Goal: Task Accomplishment & Management: Use online tool/utility

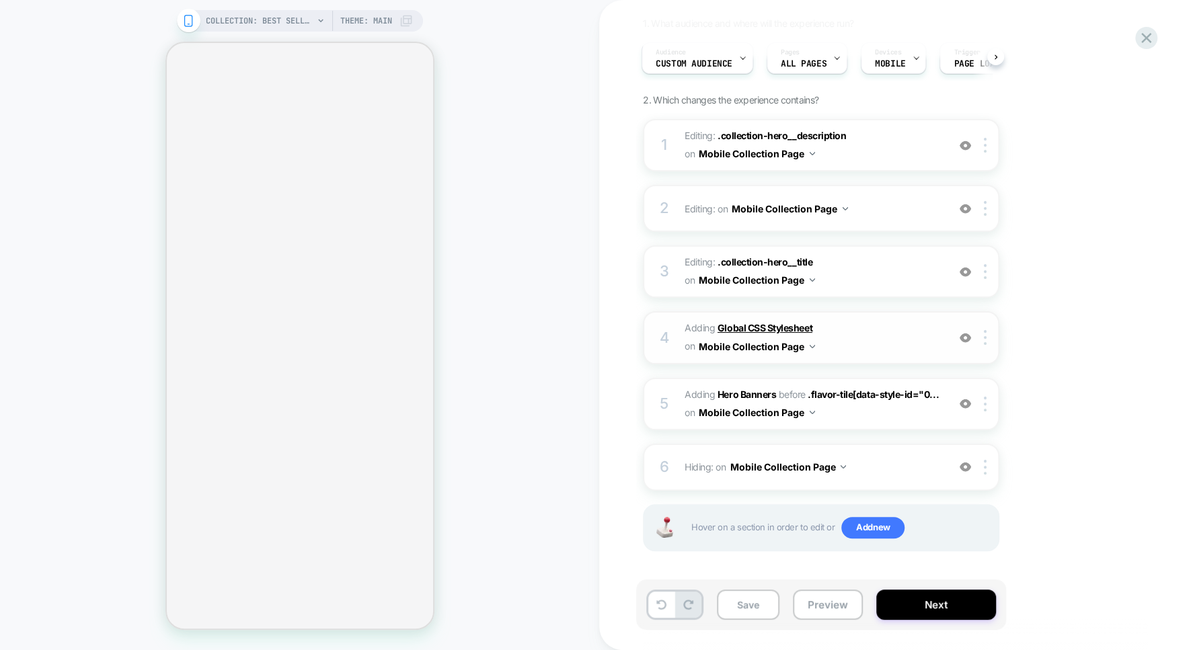
click at [760, 327] on b "Global CSS Stylesheet" at bounding box center [765, 327] width 95 height 11
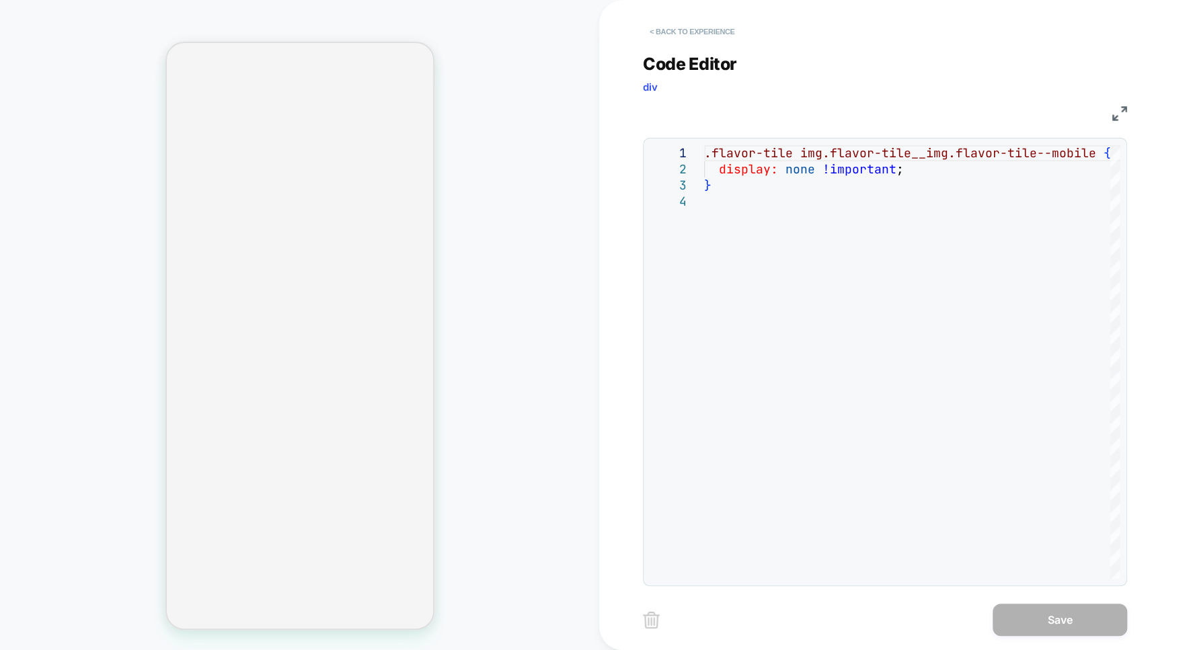
click at [685, 30] on button "< Back to experience" at bounding box center [692, 32] width 98 height 22
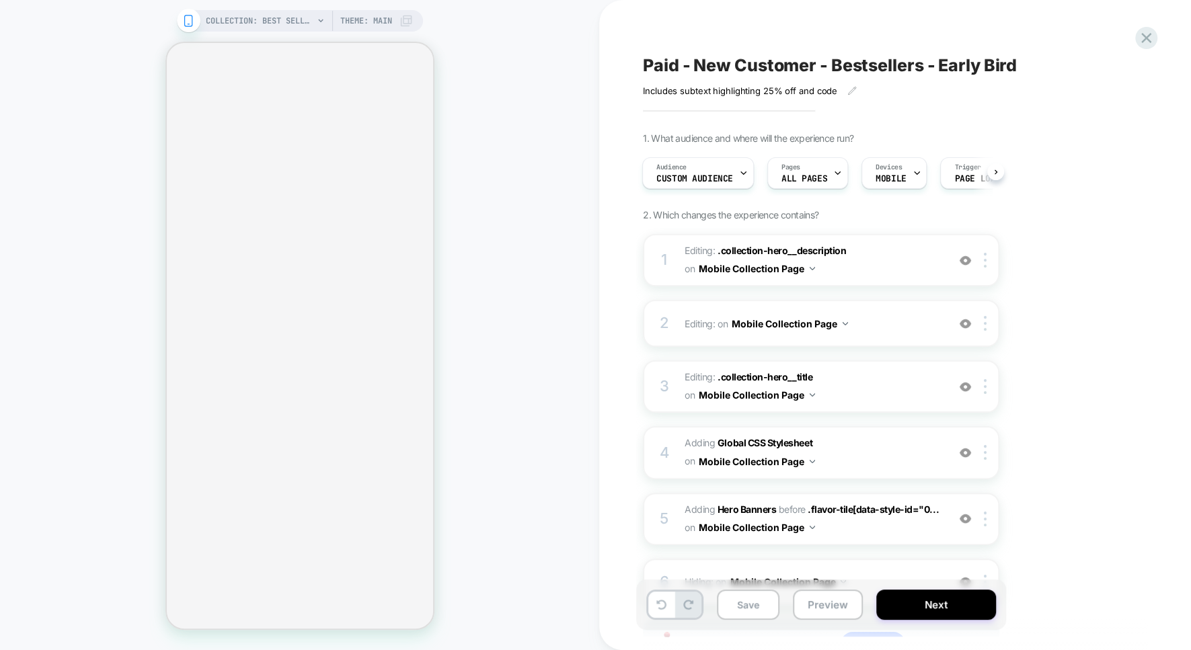
scroll to position [115, 0]
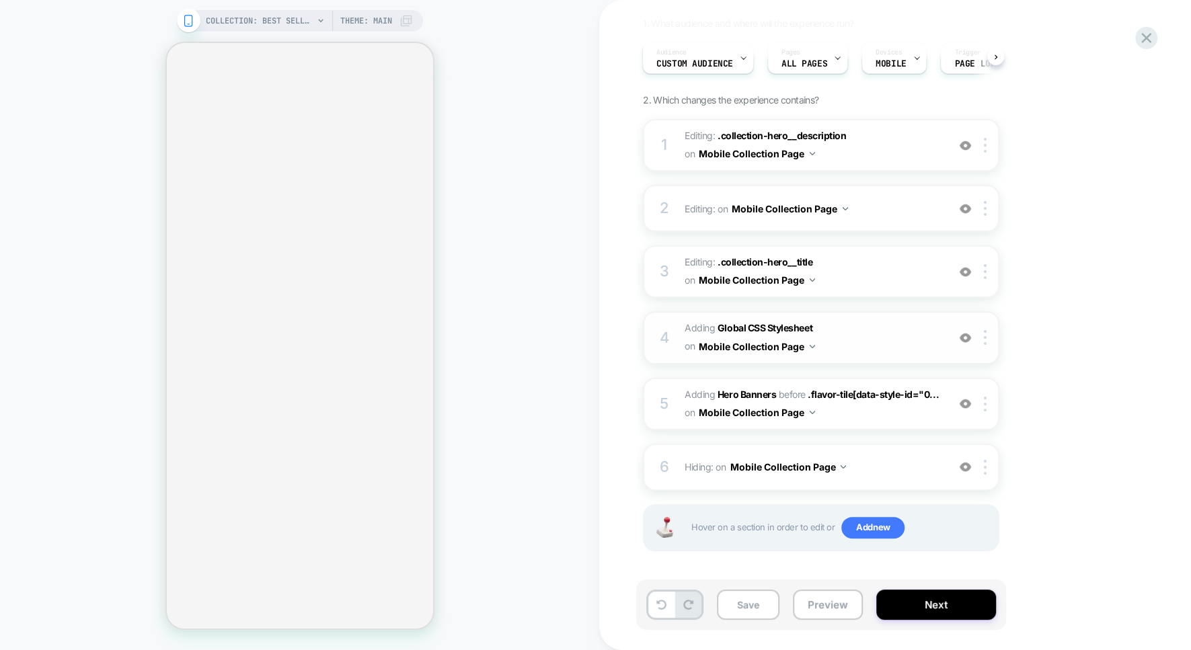
click at [968, 342] on div at bounding box center [965, 337] width 22 height 15
click at [970, 408] on div at bounding box center [965, 404] width 22 height 15
click at [970, 466] on img at bounding box center [965, 466] width 11 height 11
drag, startPoint x: 445, startPoint y: 363, endPoint x: 482, endPoint y: 287, distance: 85.1
click at [482, 287] on div "COLLECTION: Best Sellers (Category) COLLECTION: Best Sellers (Category) Theme: …" at bounding box center [299, 324] width 599 height 623
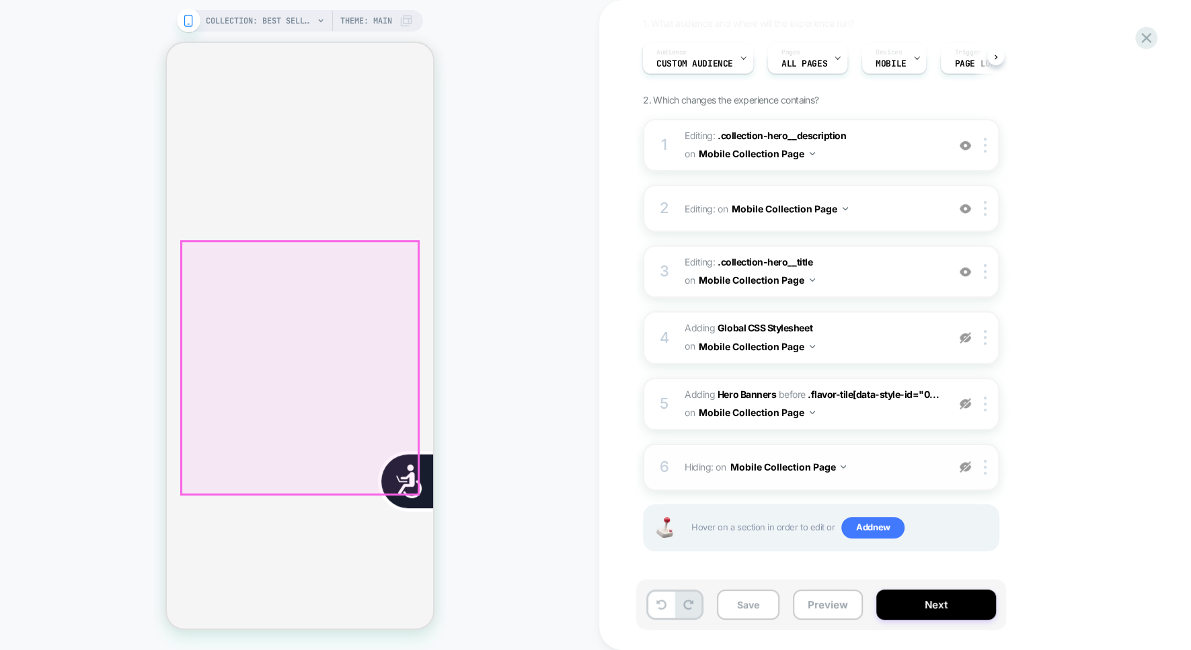
scroll to position [0, 543]
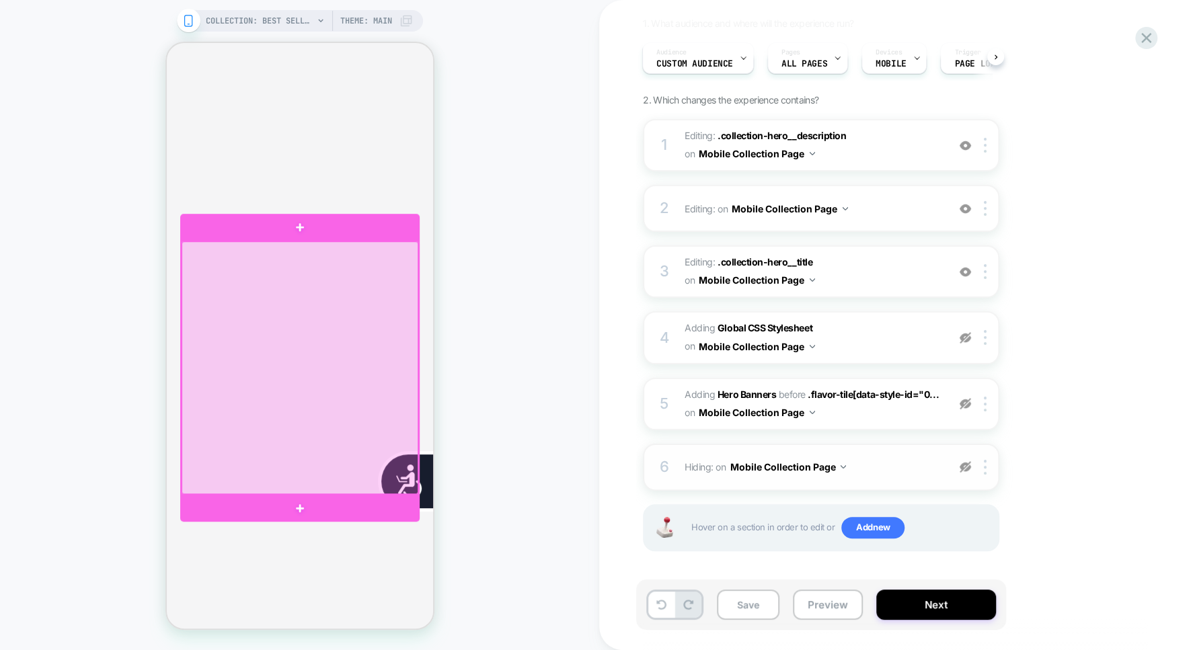
drag, startPoint x: 330, startPoint y: 368, endPoint x: 383, endPoint y: 316, distance: 74.2
click at [383, 316] on div at bounding box center [299, 367] width 237 height 253
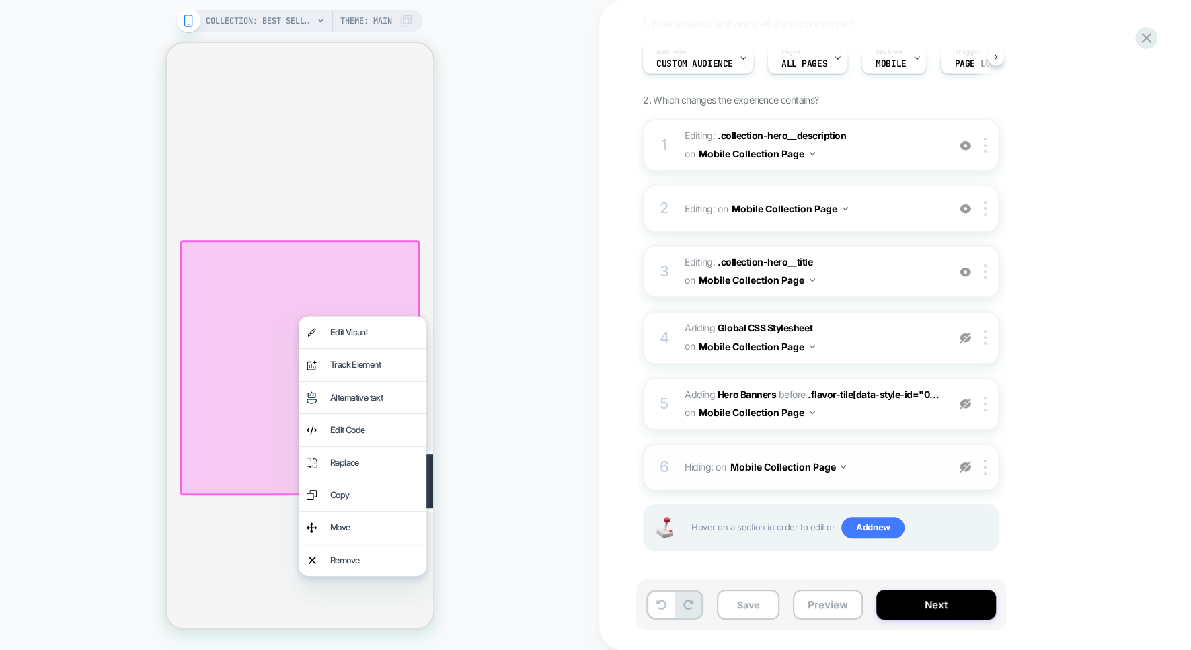
click at [383, 316] on div at bounding box center [362, 316] width 128 height 1
click at [383, 416] on div "Edit Code" at bounding box center [362, 430] width 128 height 32
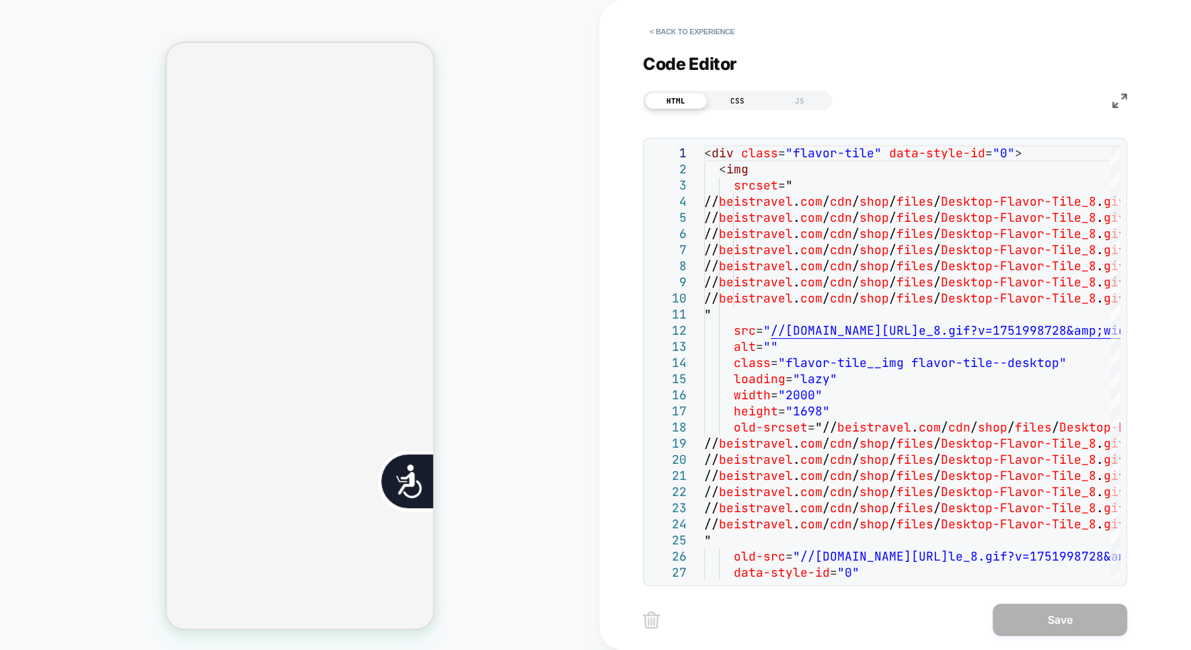
click at [736, 103] on div "CSS" at bounding box center [738, 101] width 62 height 16
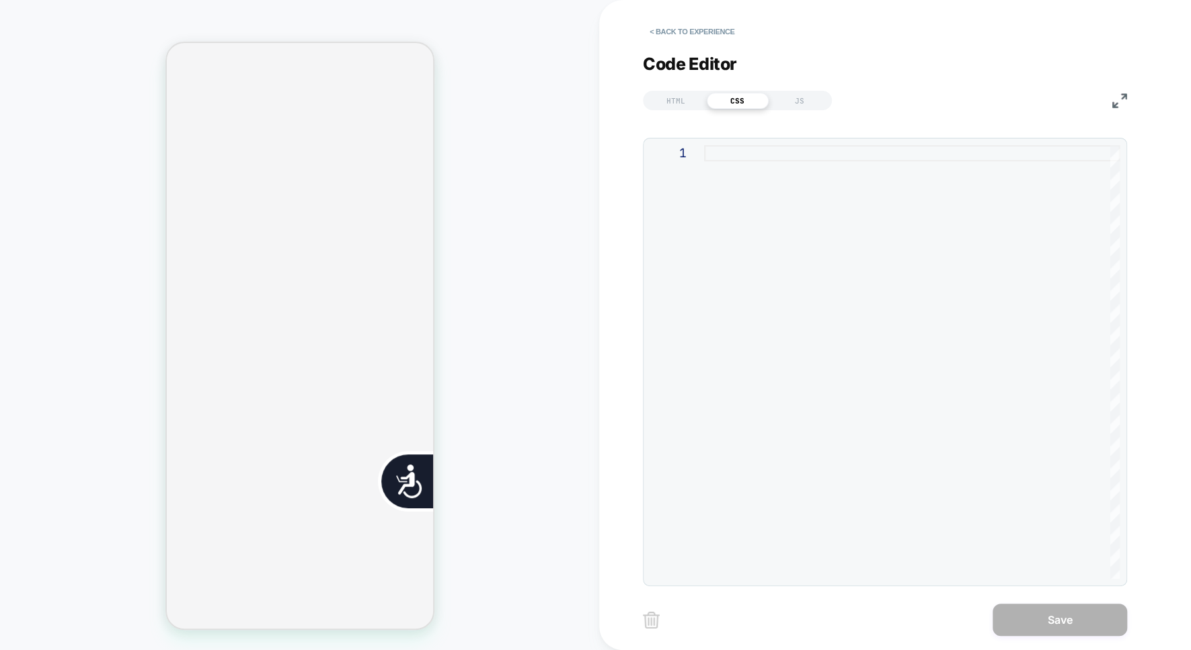
scroll to position [0, 0]
click at [795, 94] on div "JS" at bounding box center [800, 101] width 62 height 16
click at [678, 27] on button "< Back to experience" at bounding box center [692, 32] width 98 height 22
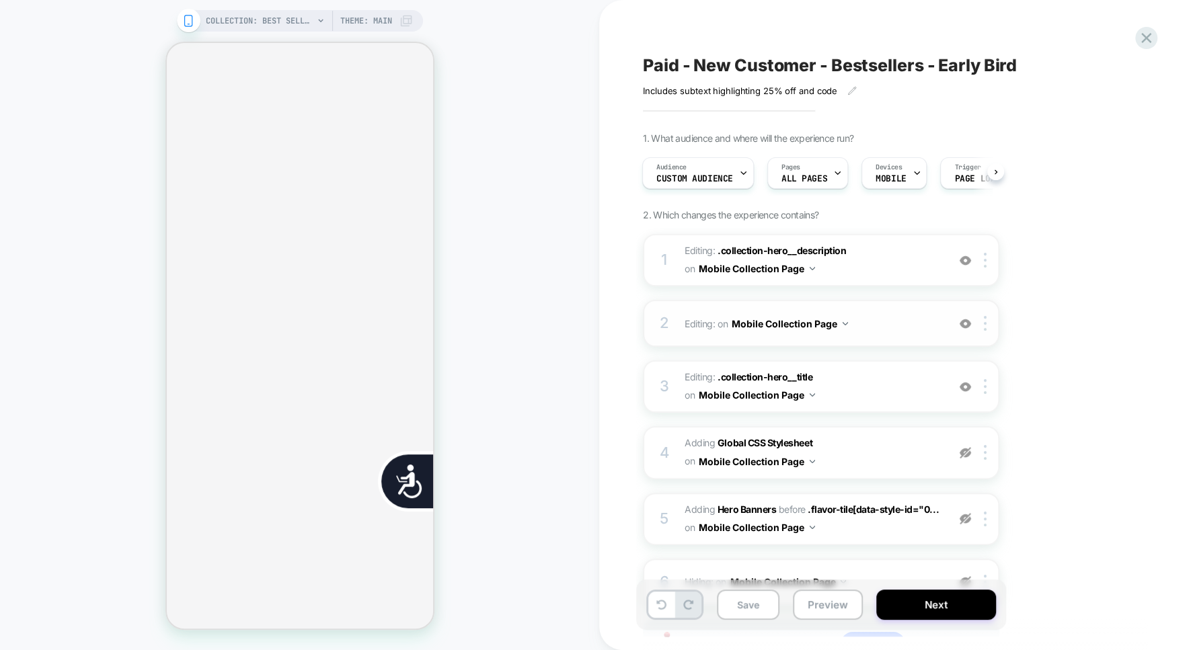
scroll to position [0, 272]
click at [717, 177] on span "Custom Audience" at bounding box center [694, 178] width 77 height 9
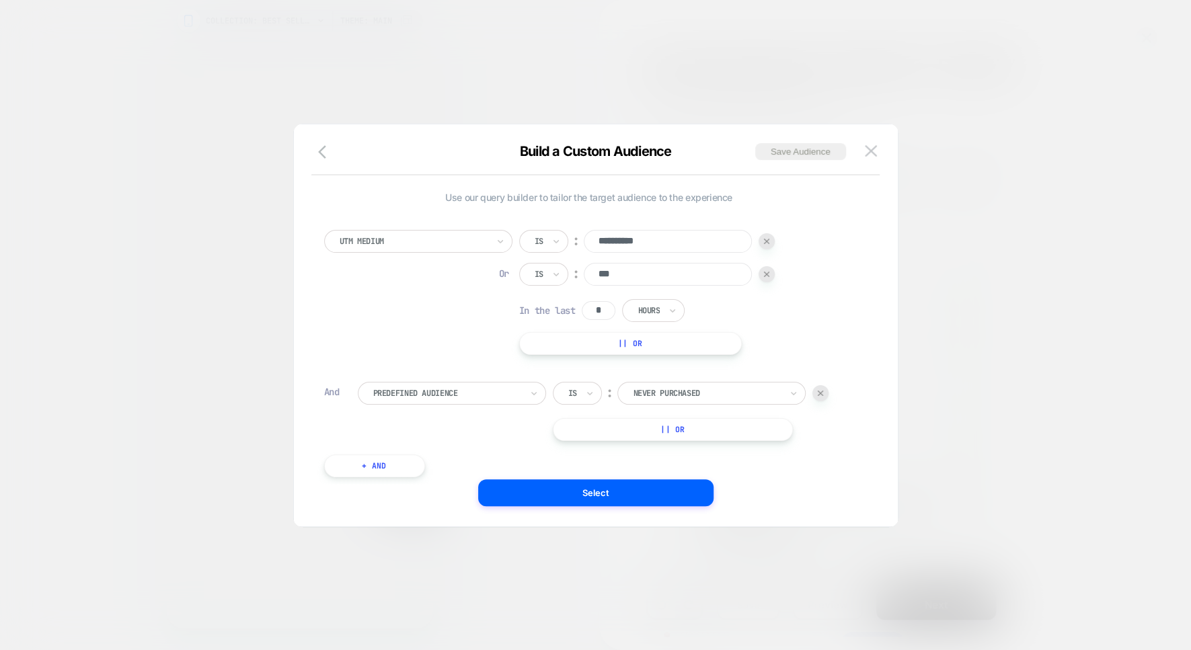
scroll to position [0, 543]
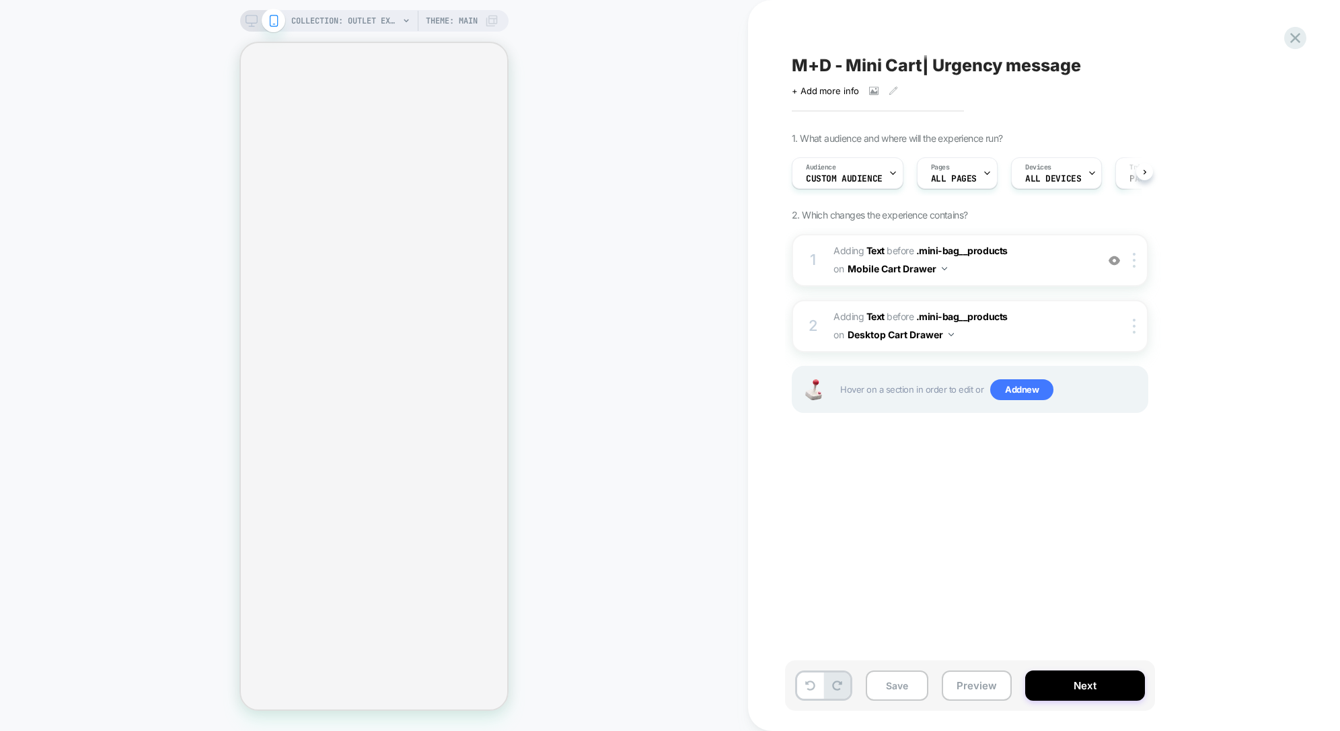
select select "**"
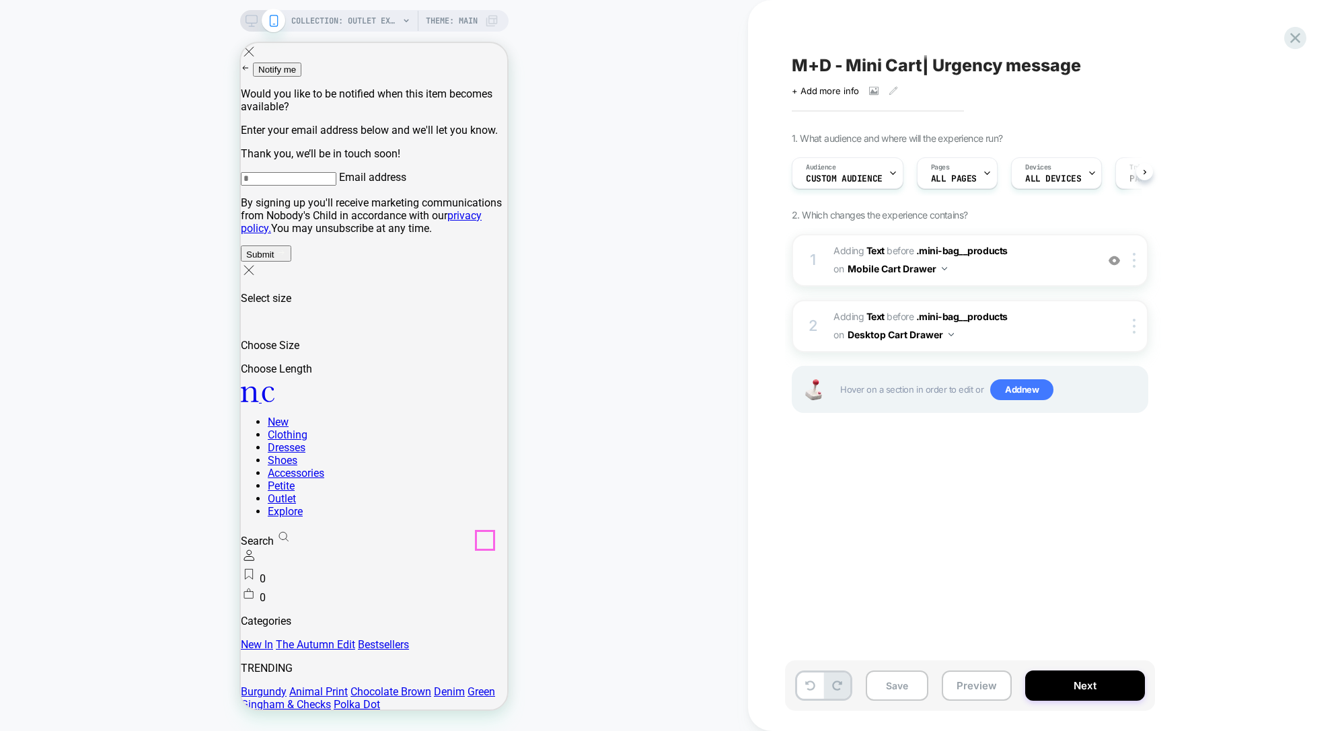
click at [880, 252] on b "Text" at bounding box center [875, 250] width 18 height 11
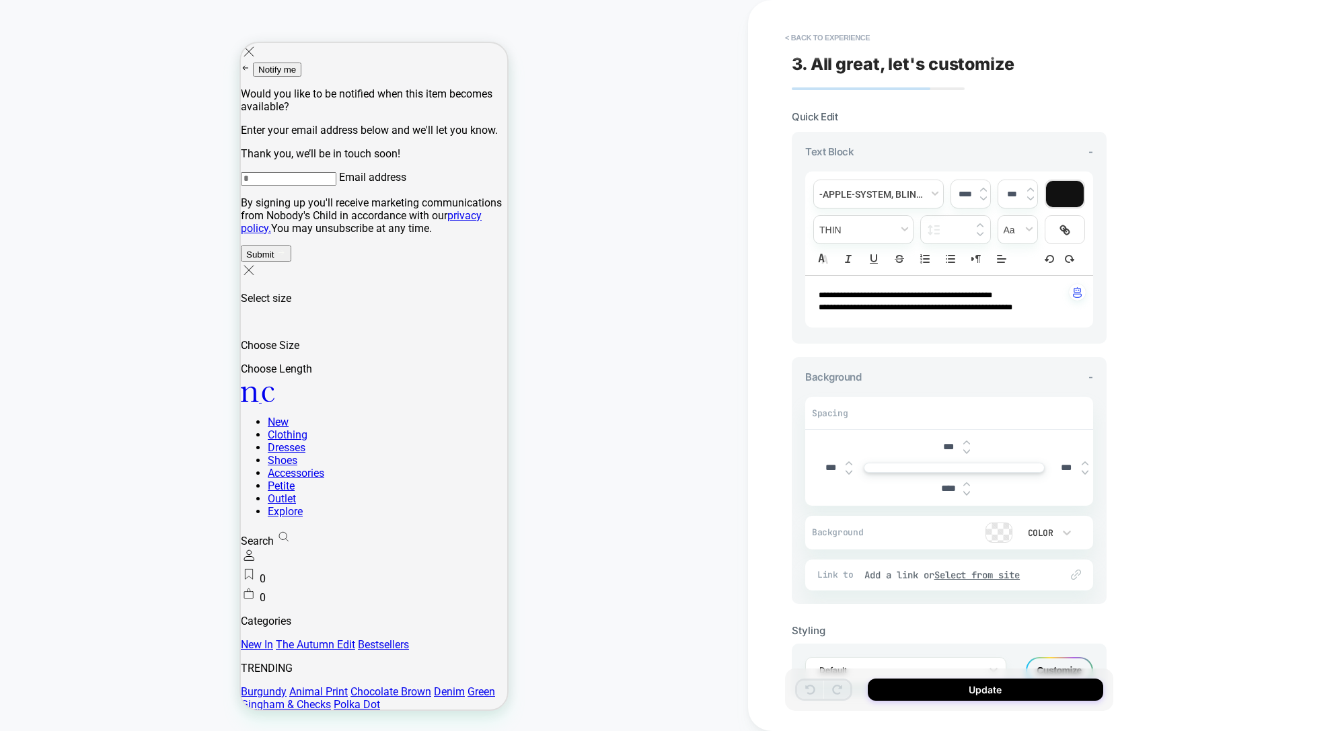
click at [1057, 309] on p "**********" at bounding box center [943, 307] width 251 height 12
type input "****"
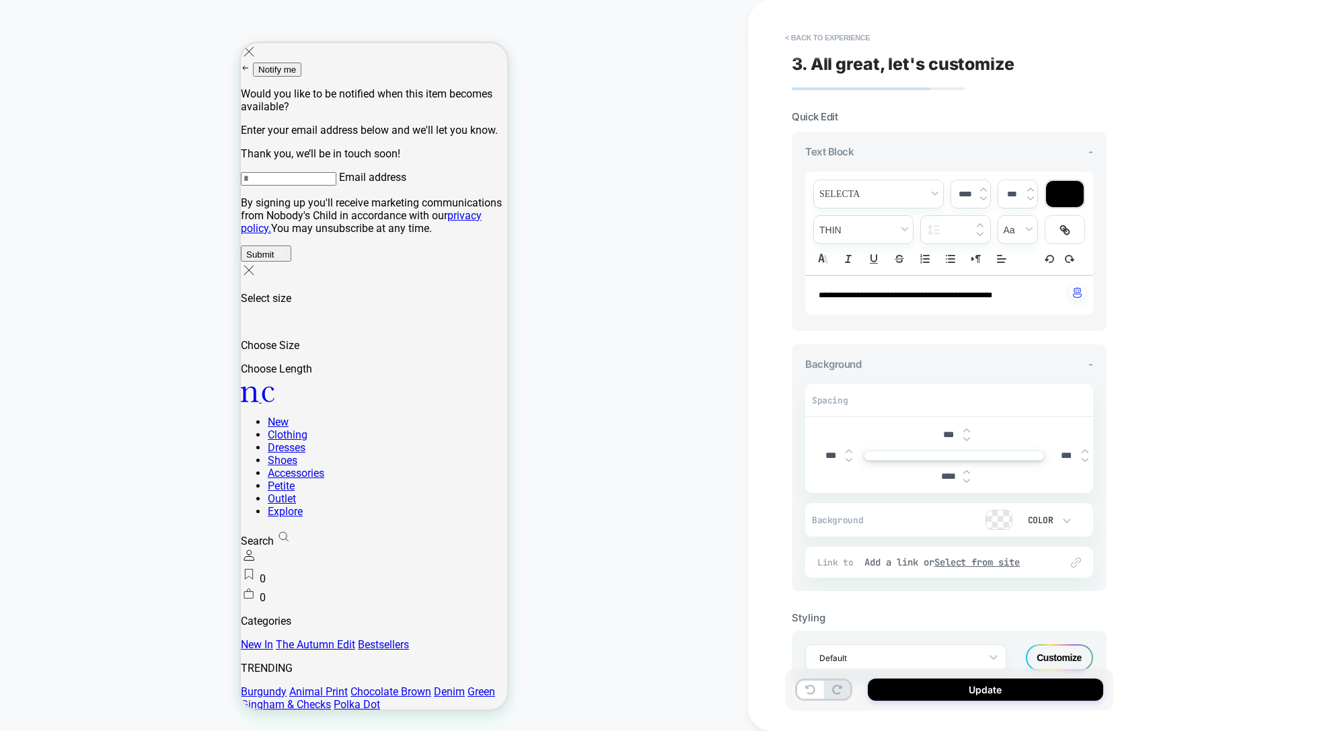
click at [973, 697] on button "Update" at bounding box center [985, 690] width 235 height 22
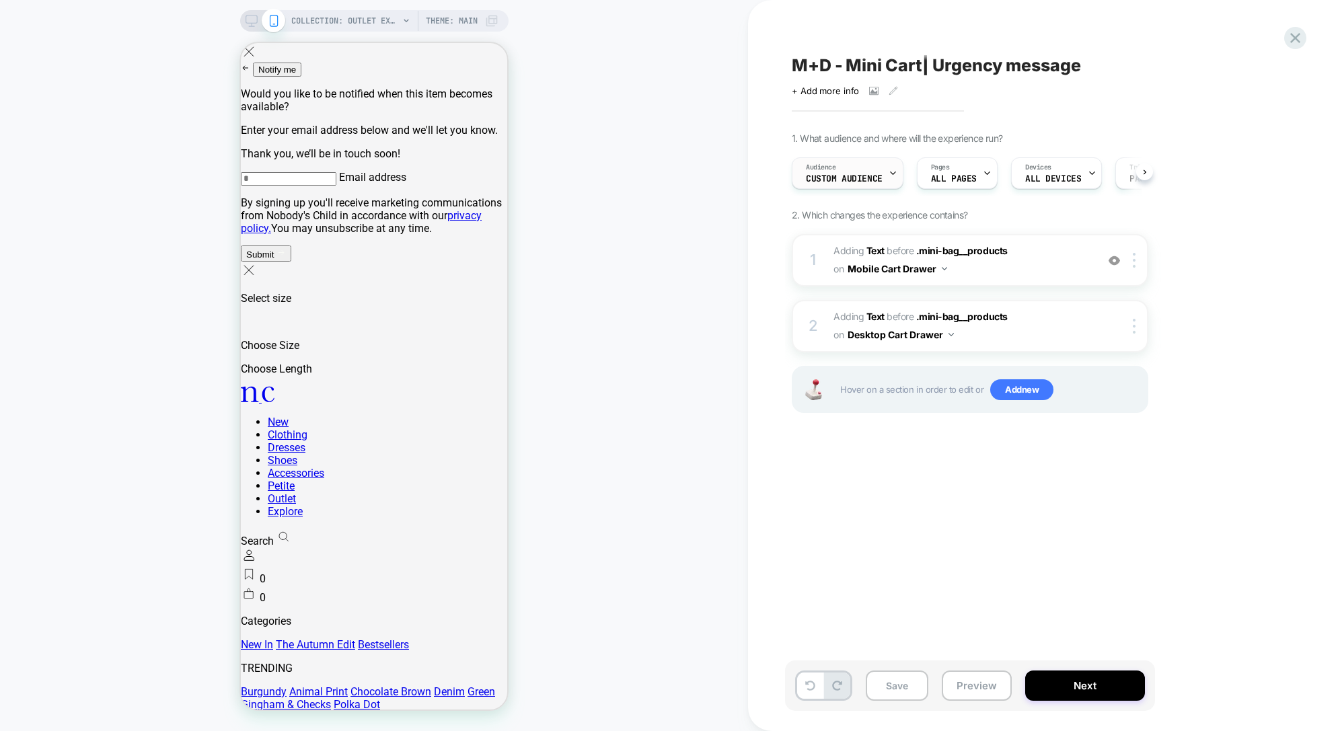
click at [876, 174] on span "Custom Audience" at bounding box center [844, 178] width 77 height 9
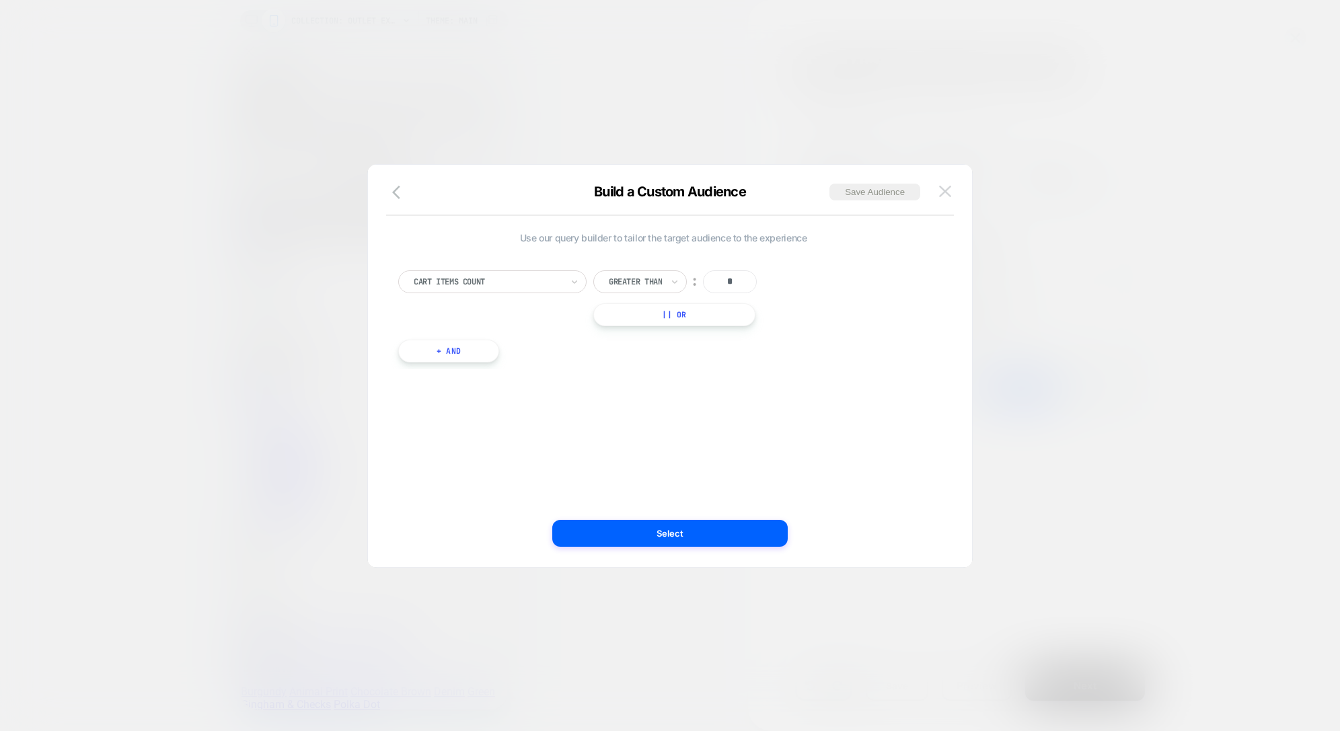
click at [948, 196] on img at bounding box center [945, 191] width 12 height 11
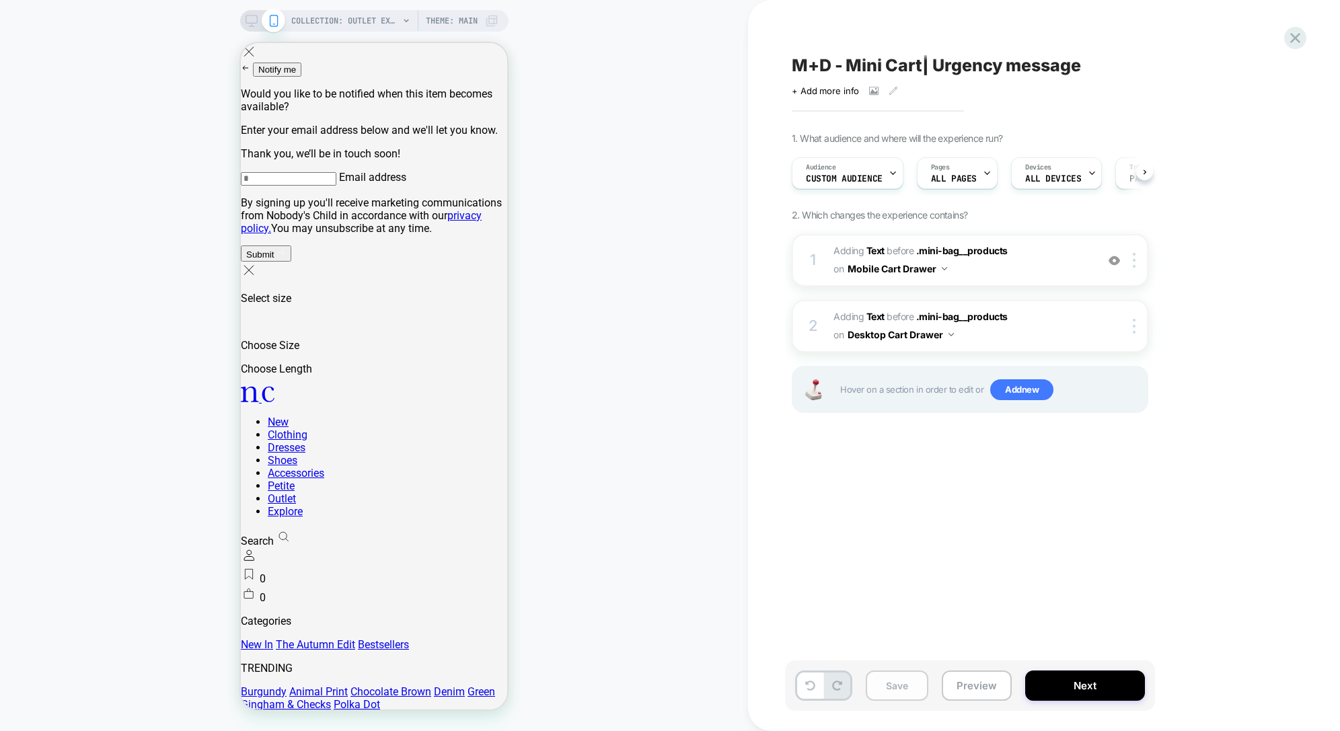
click at [907, 690] on button "Save" at bounding box center [897, 686] width 63 height 30
click at [258, 18] on div at bounding box center [262, 21] width 34 height 12
click at [245, 20] on rect at bounding box center [250, 18] width 11 height 7
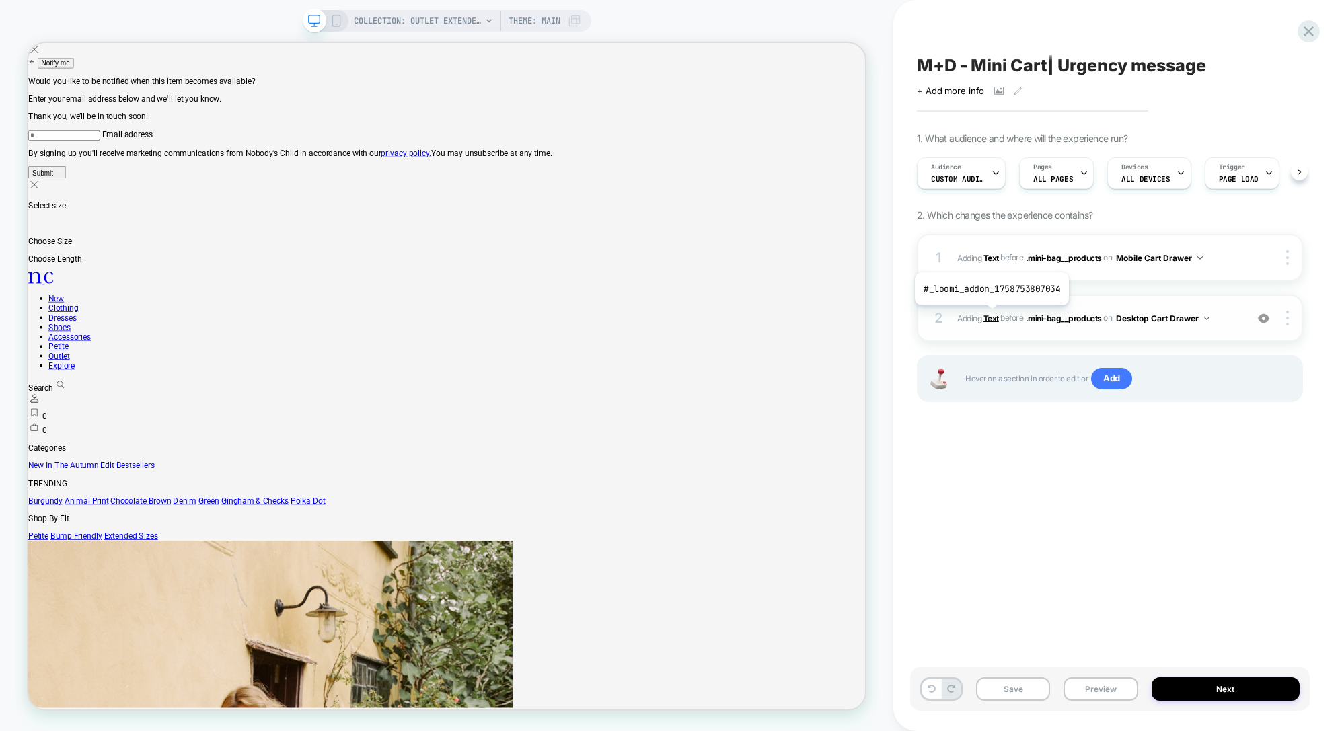
click at [990, 315] on b "Text" at bounding box center [990, 318] width 15 height 10
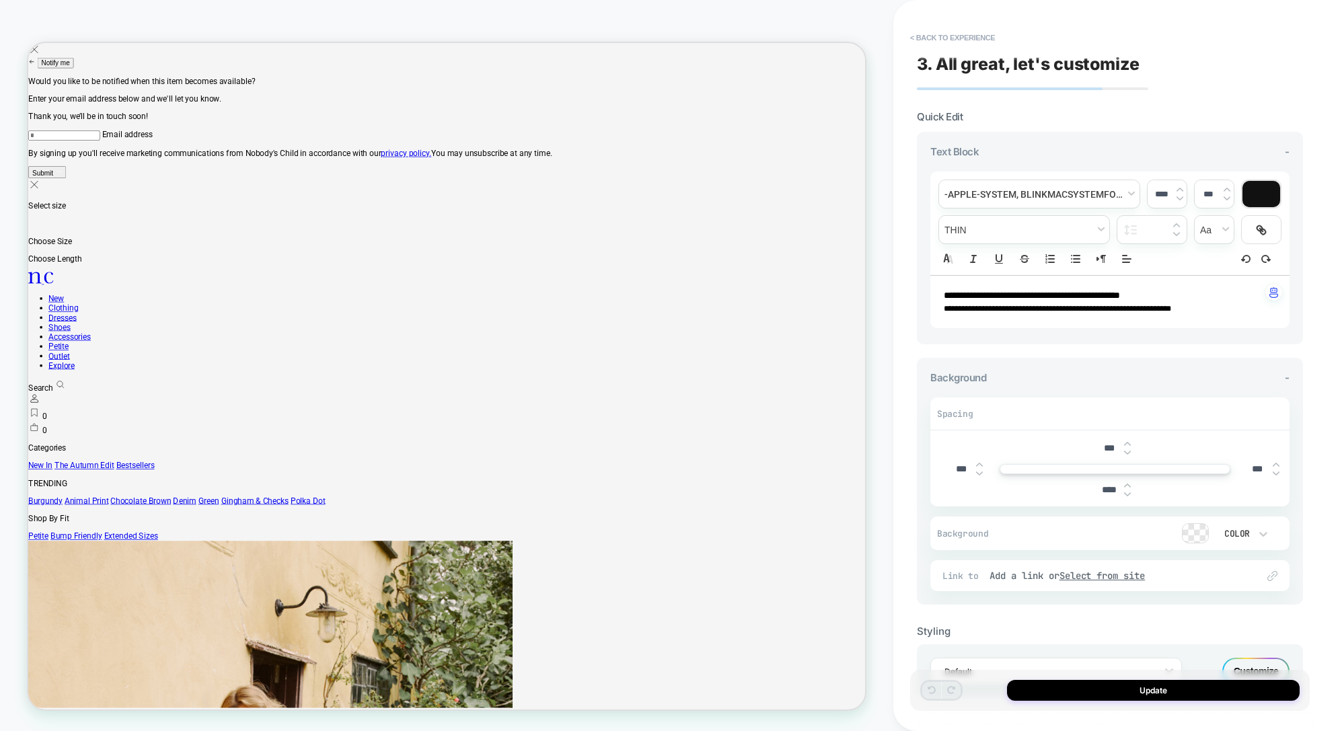
click at [1230, 303] on p "**********" at bounding box center [1105, 309] width 322 height 12
type input "****"
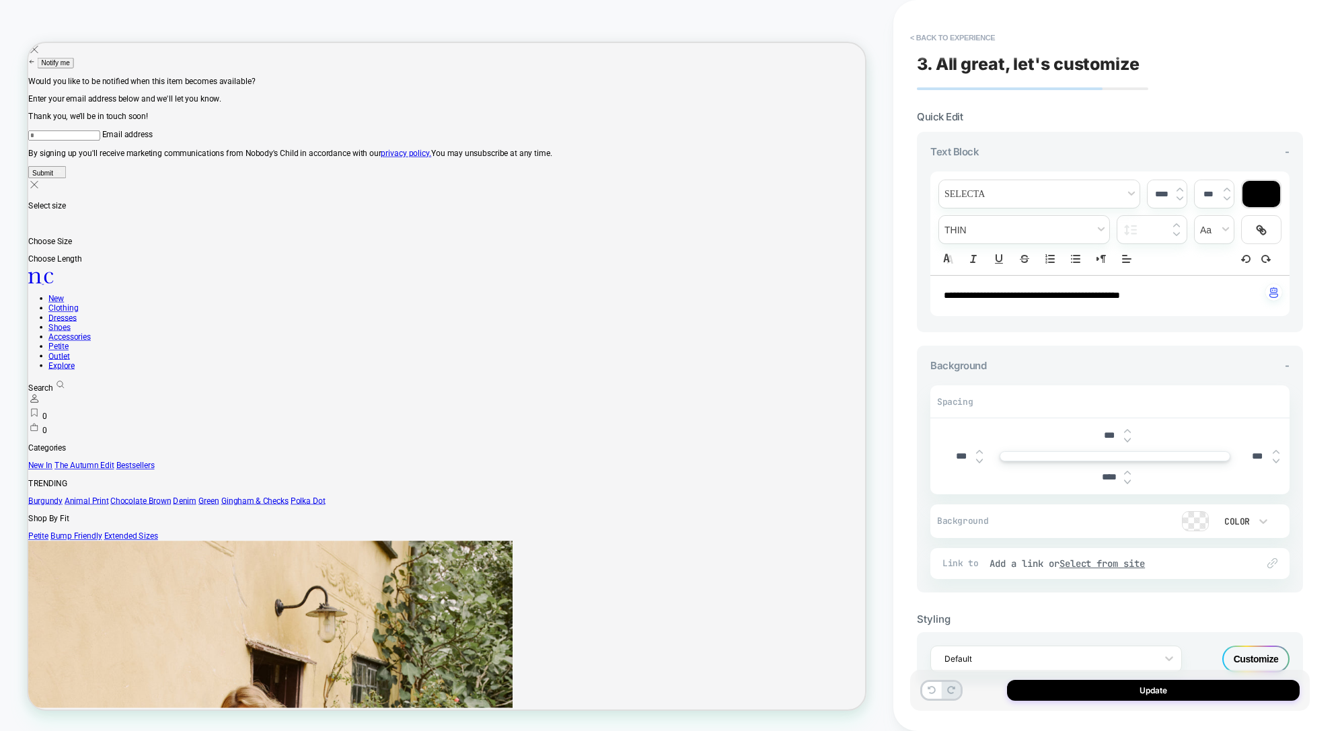
click at [1135, 688] on button "Update" at bounding box center [1153, 690] width 293 height 21
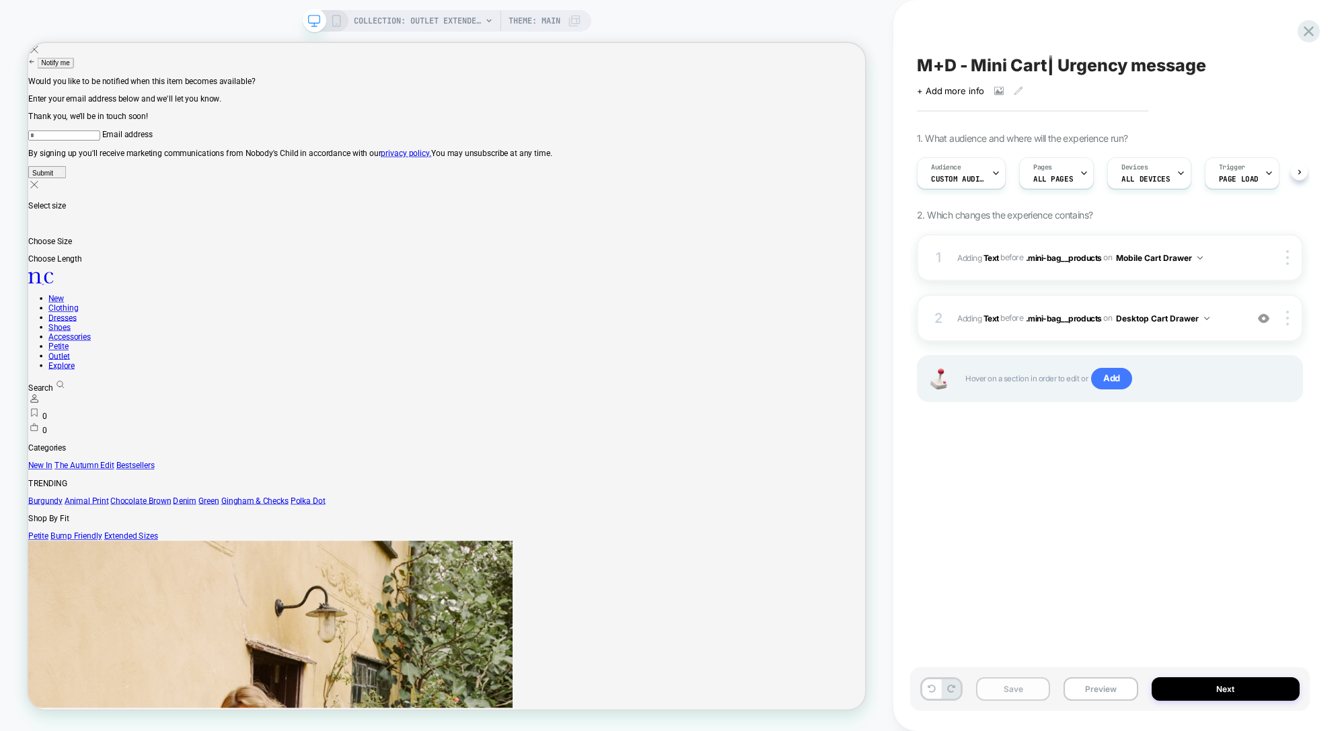
click at [1020, 691] on button "Save" at bounding box center [1013, 689] width 74 height 24
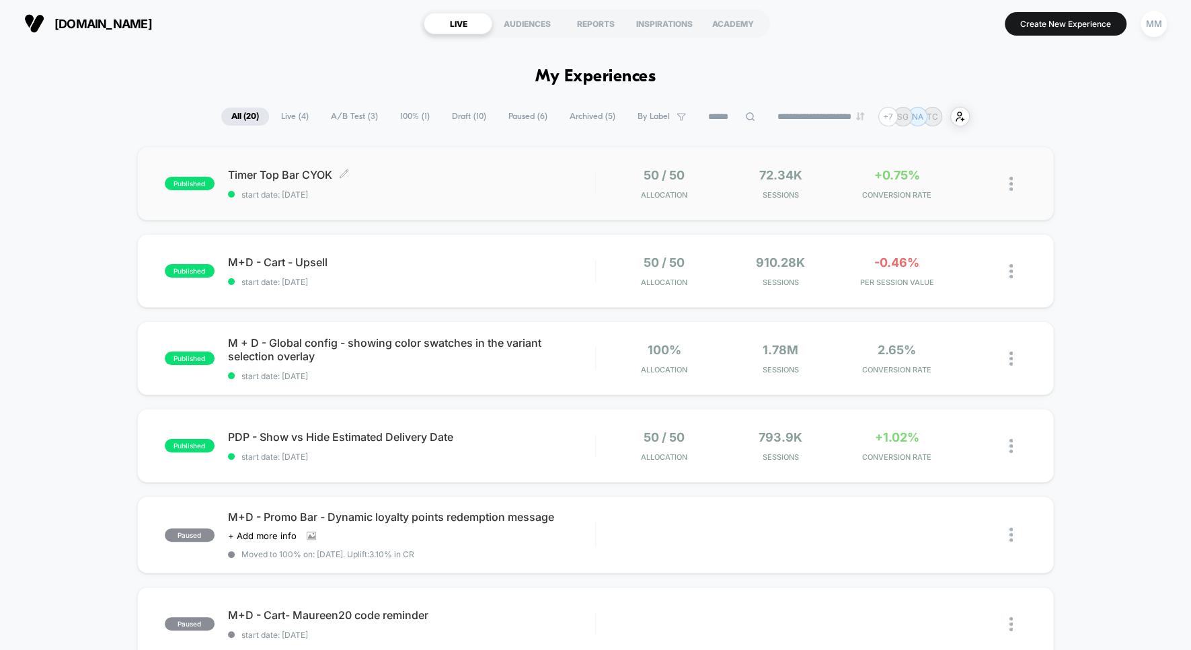
click at [502, 172] on span "Timer Top Bar CYOK Click to edit experience details" at bounding box center [411, 174] width 367 height 13
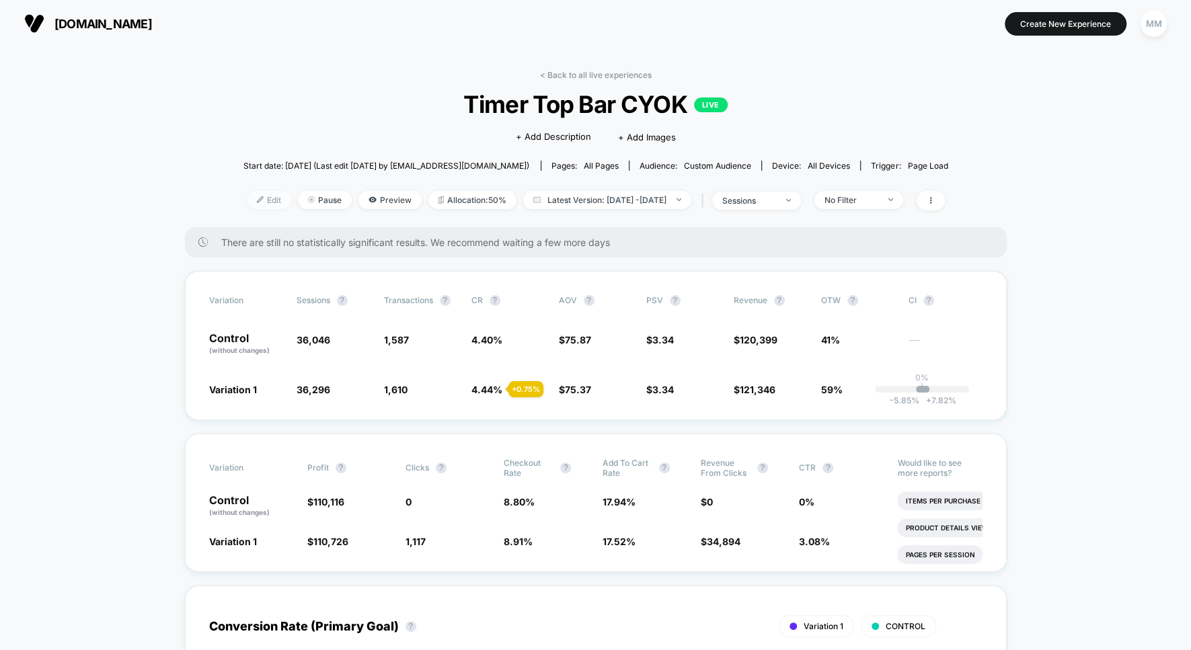
click at [247, 198] on span "Edit" at bounding box center [269, 200] width 44 height 18
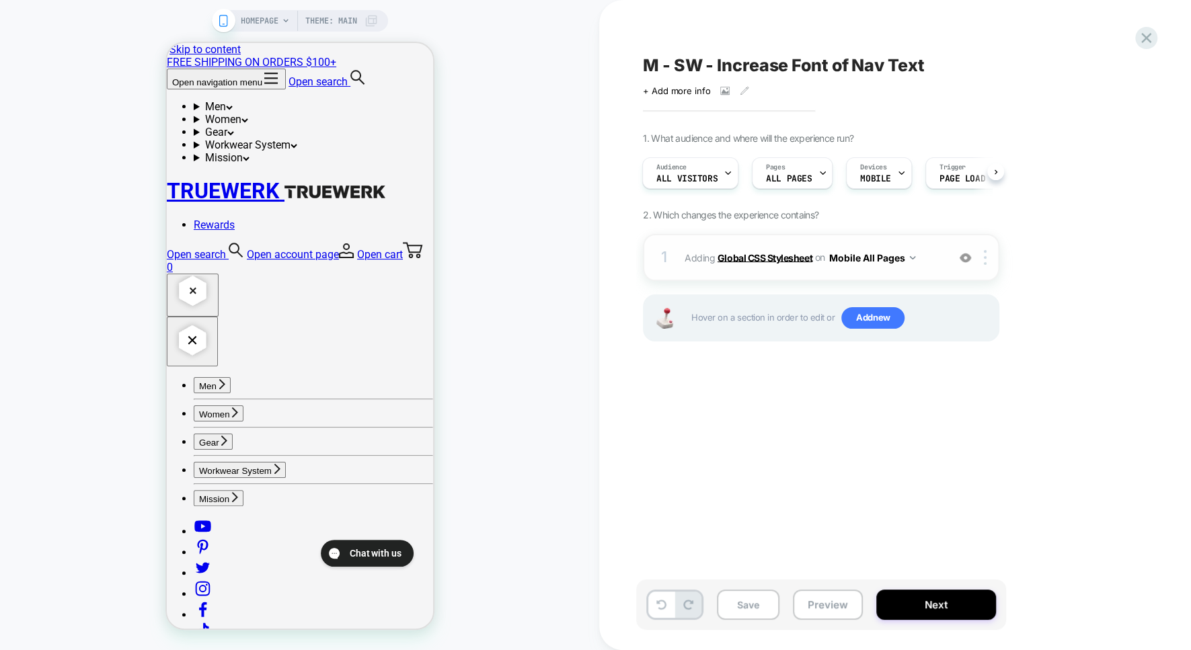
click at [786, 252] on b "Global CSS Stylesheet" at bounding box center [765, 257] width 95 height 11
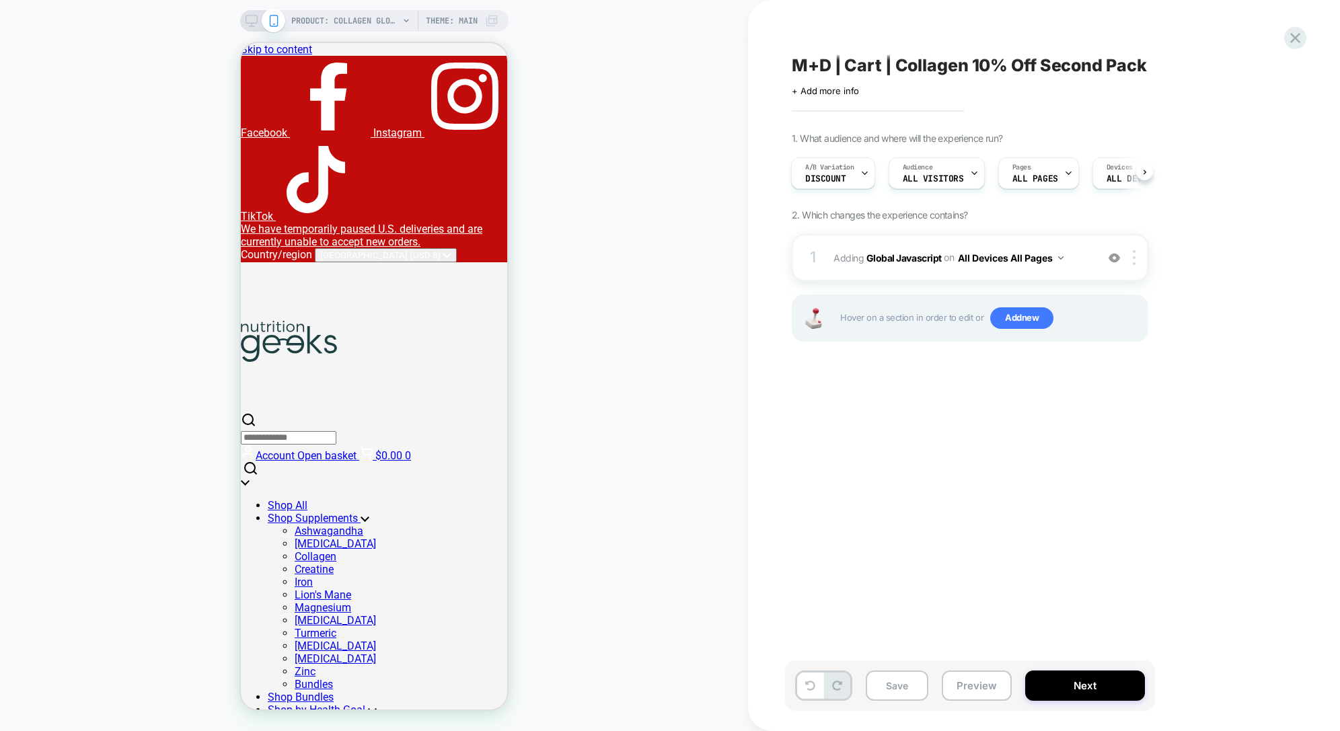
select select "**********"
click at [523, 262] on div "PRODUCT: Collagen Glow Up Powder PRODUCT: Collagen Glow Up Powder Theme: MAIN" at bounding box center [374, 365] width 748 height 704
click at [975, 684] on button "Preview" at bounding box center [977, 686] width 70 height 30
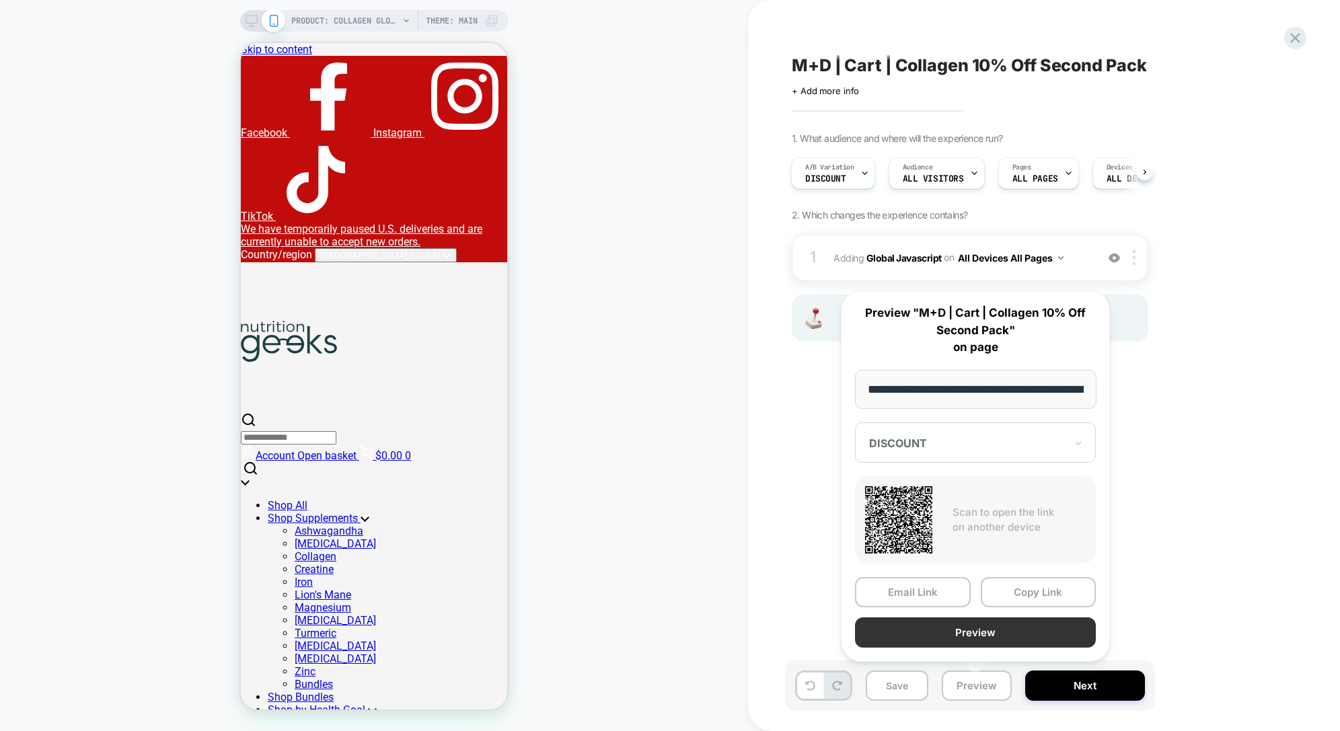
click at [980, 632] on button "Preview" at bounding box center [975, 632] width 241 height 30
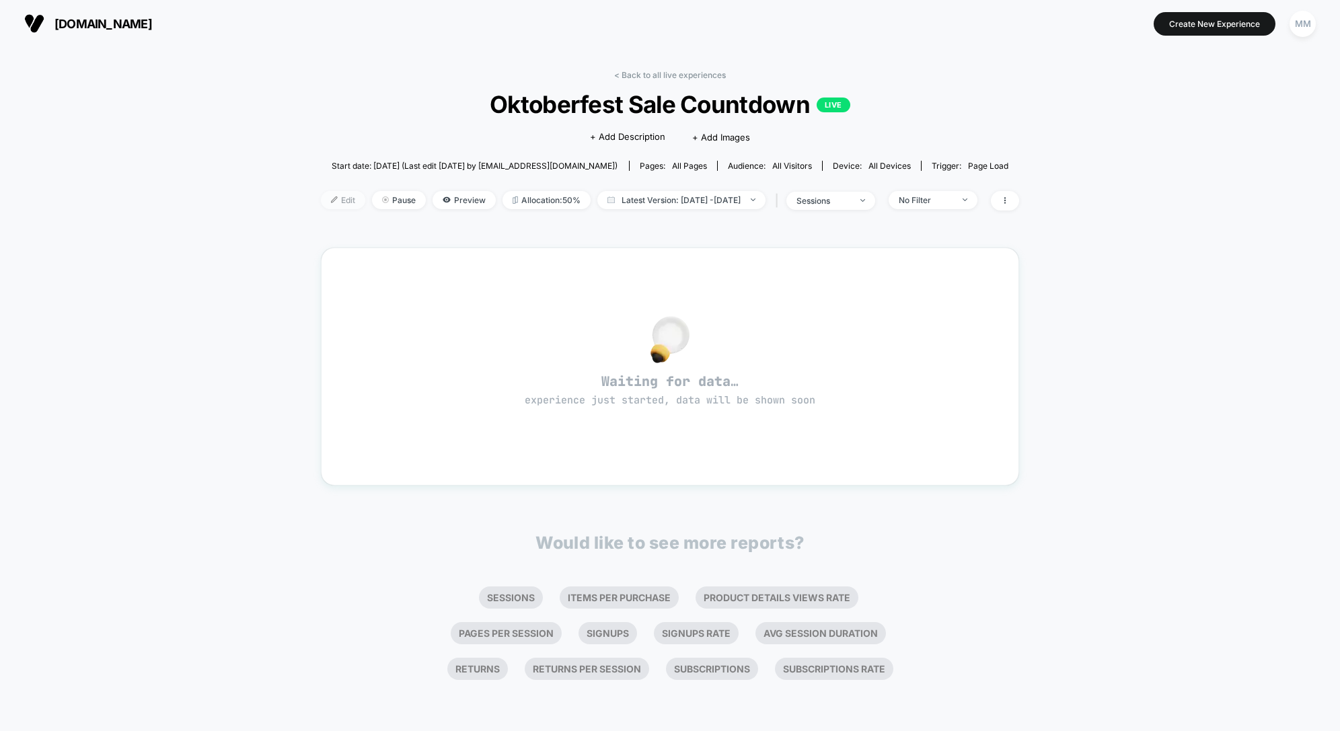
click at [326, 197] on span "Edit" at bounding box center [343, 200] width 44 height 18
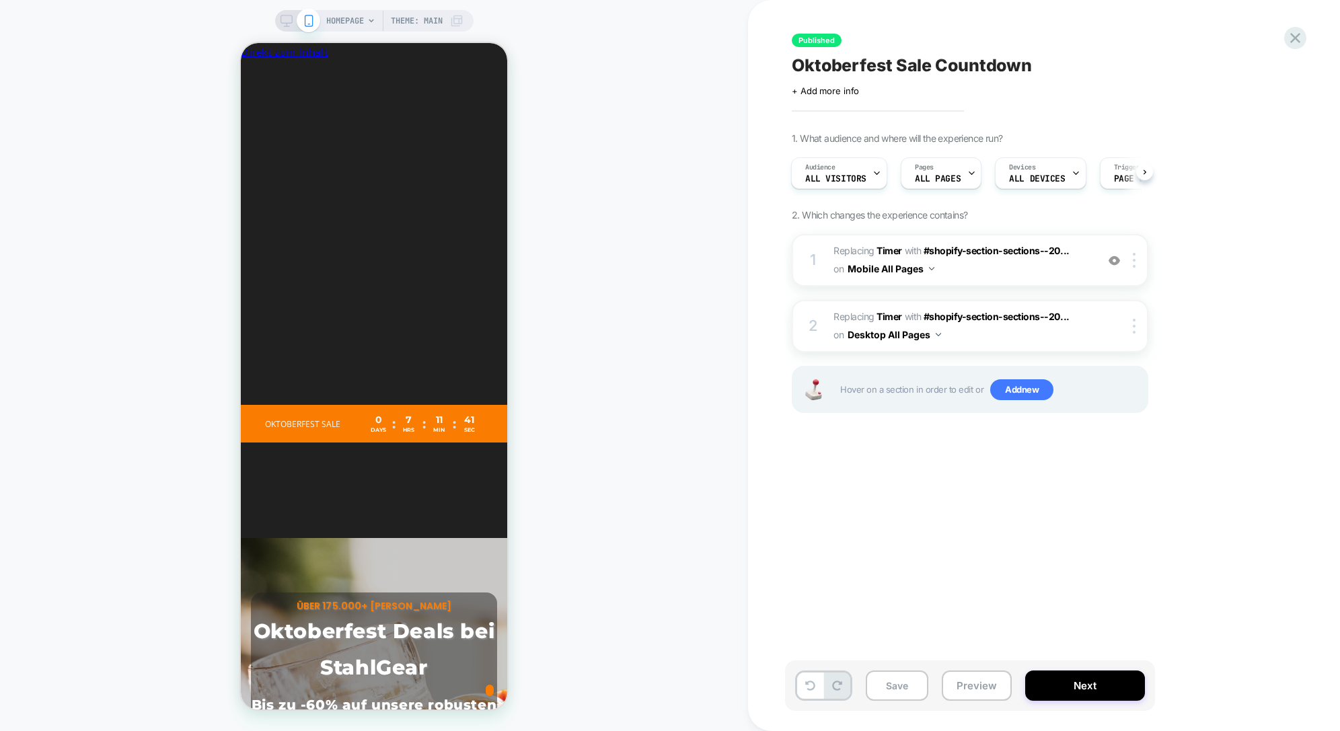
scroll to position [0, 246]
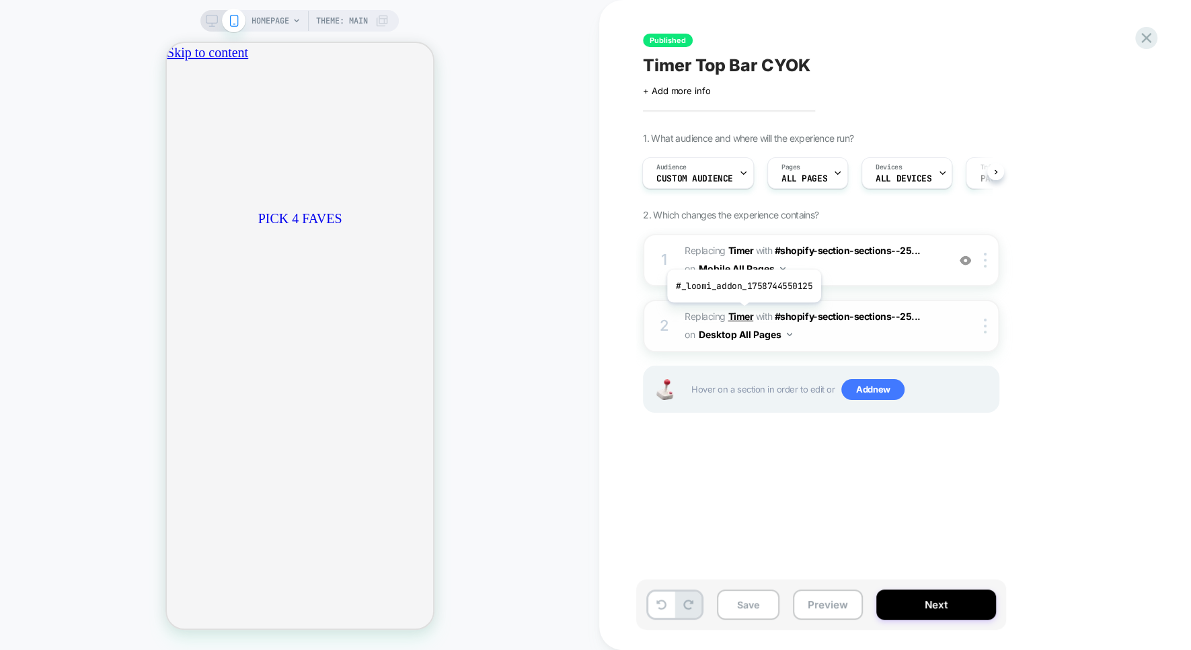
click at [742, 312] on b "Timer" at bounding box center [741, 316] width 26 height 11
click at [745, 250] on b "Timer" at bounding box center [741, 250] width 26 height 11
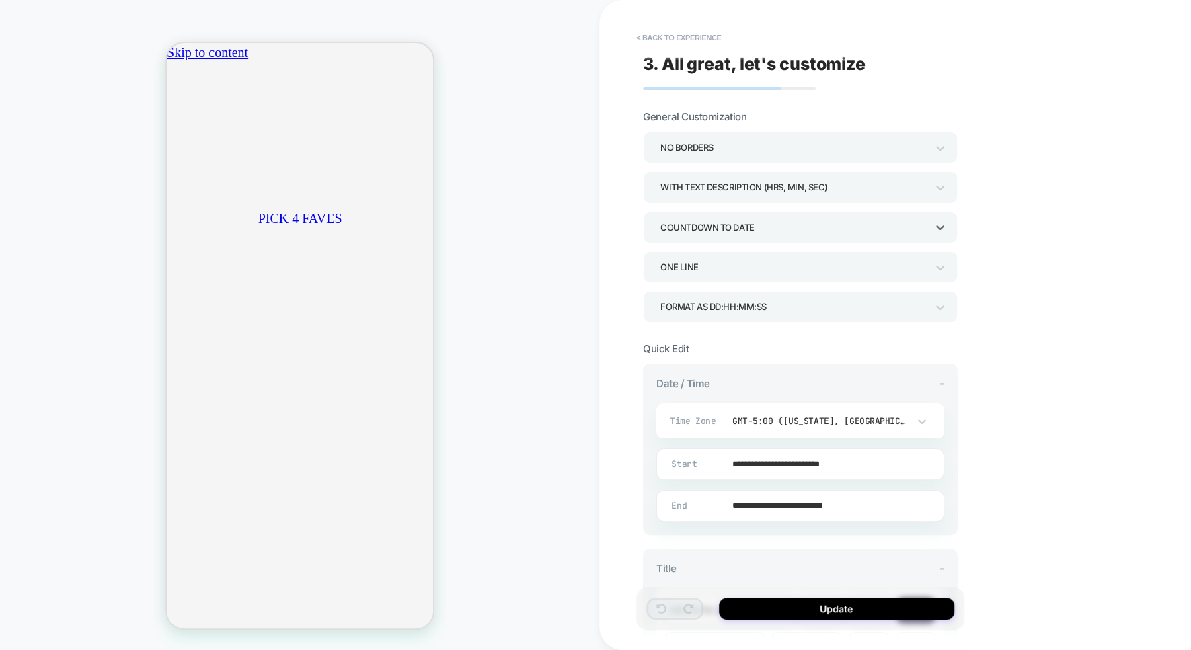
click at [835, 225] on div "COUNTDOWN TO DATE" at bounding box center [793, 228] width 266 height 18
